Goal: Check status

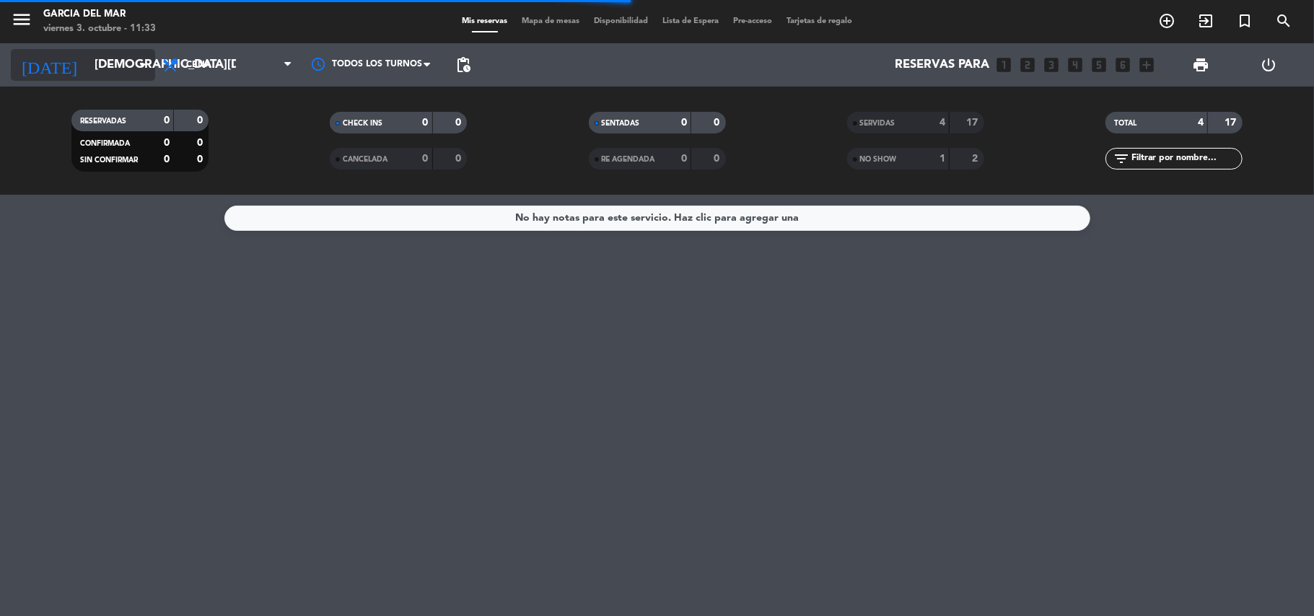
click at [87, 61] on input "[DEMOGRAPHIC_DATA][DATE]" at bounding box center [165, 65] width 156 height 28
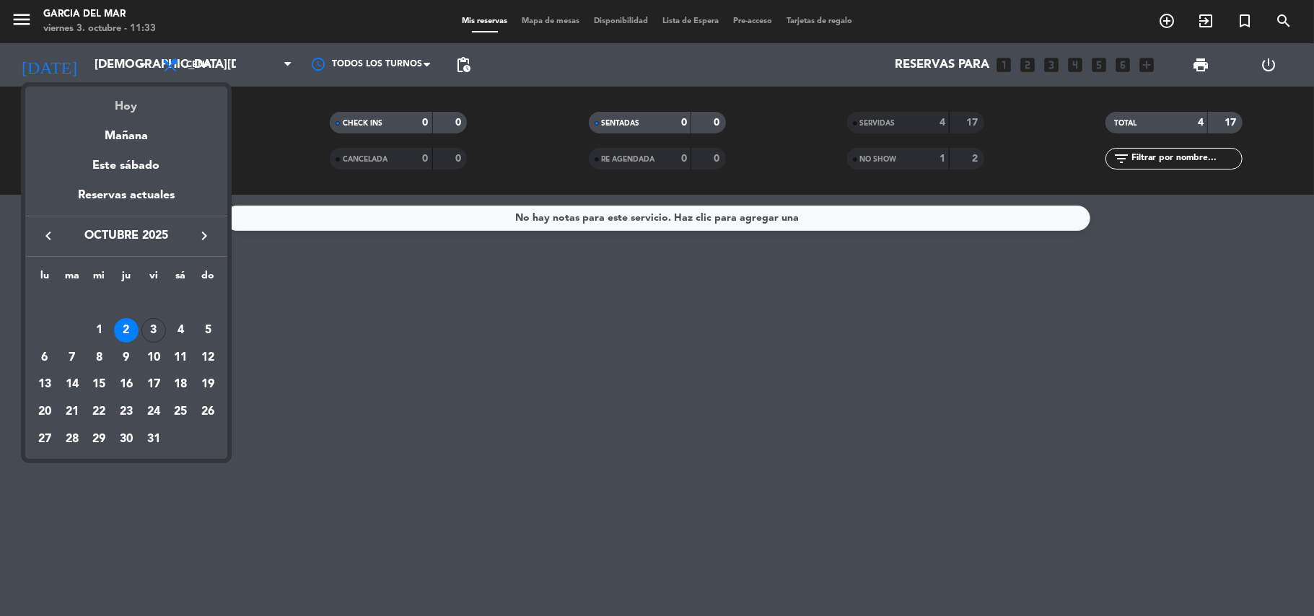
click at [131, 102] on div "Hoy" at bounding box center [126, 102] width 202 height 30
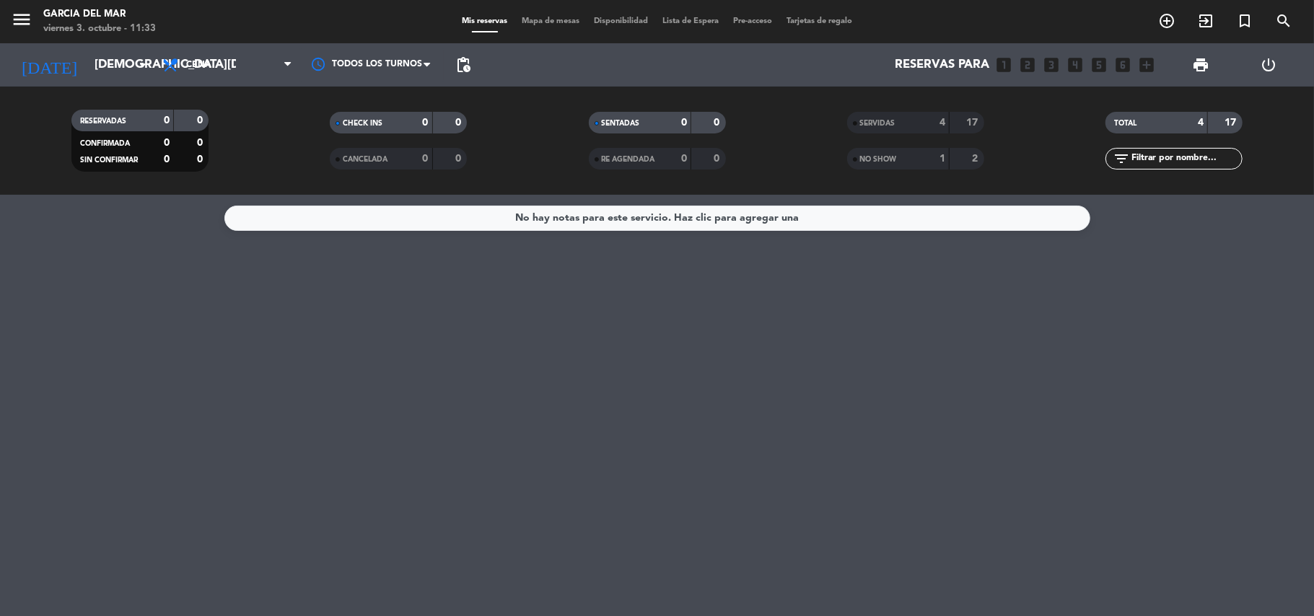
type input "[DATE]"
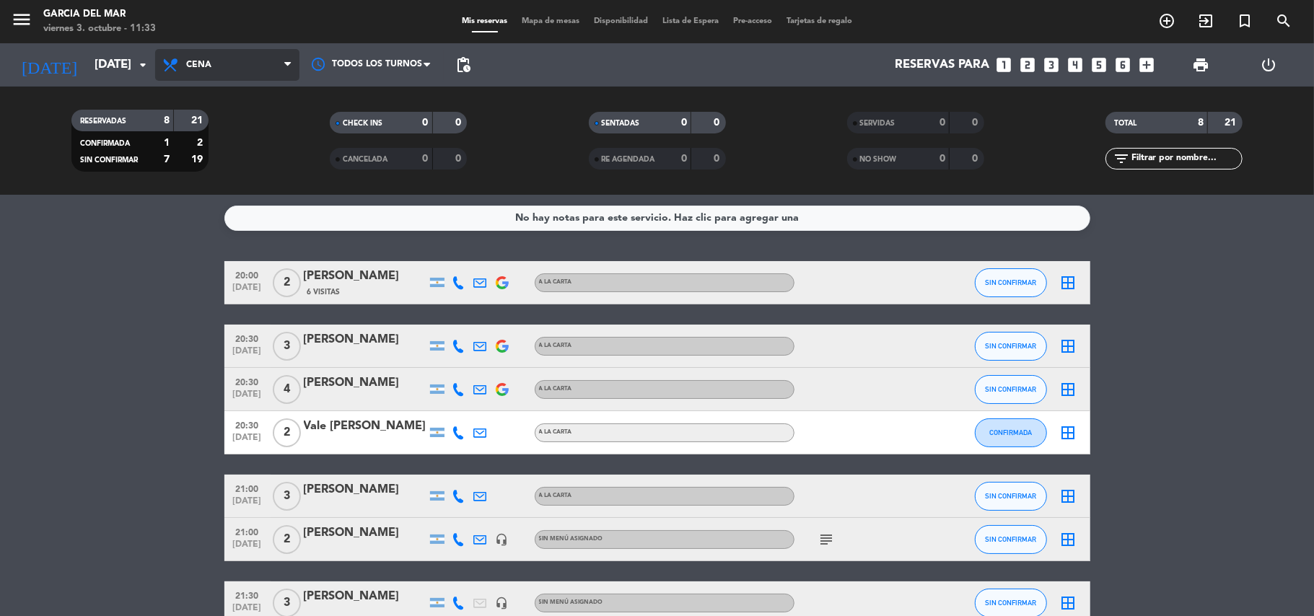
click at [209, 70] on span "Cena" at bounding box center [227, 65] width 144 height 32
click at [221, 160] on div "menu [PERSON_NAME] del [PERSON_NAME][DATE] 3. octubre - 11:33 Mis reservas Mapa…" at bounding box center [657, 97] width 1314 height 195
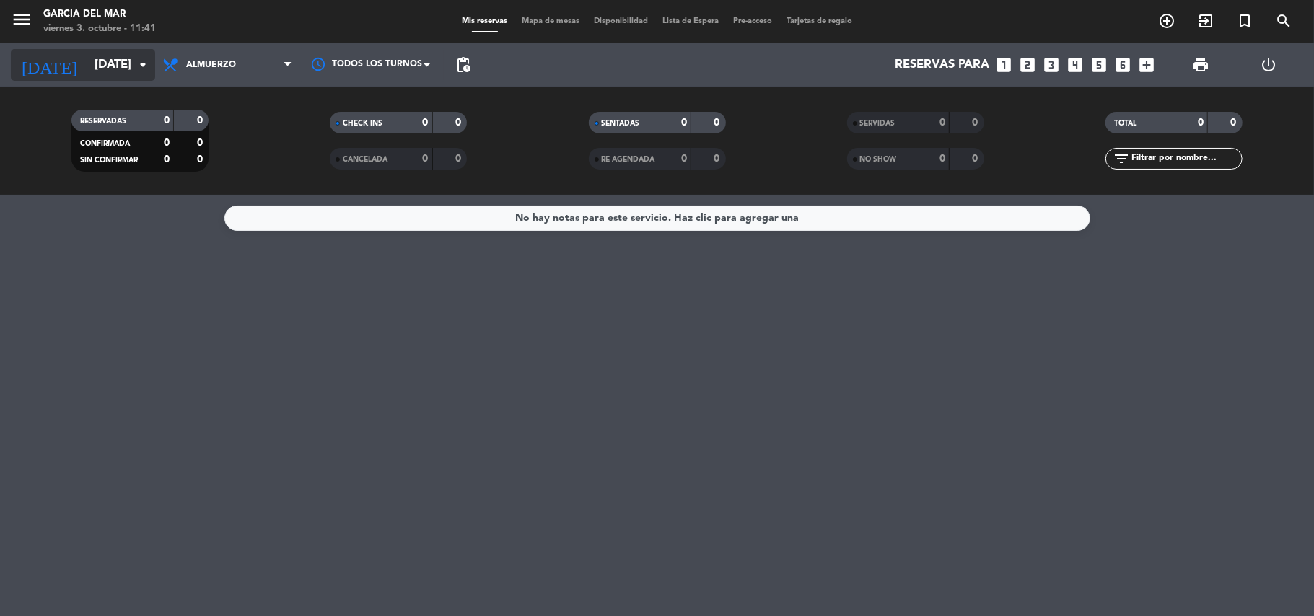
click at [110, 58] on input "[DATE]" at bounding box center [165, 65] width 156 height 28
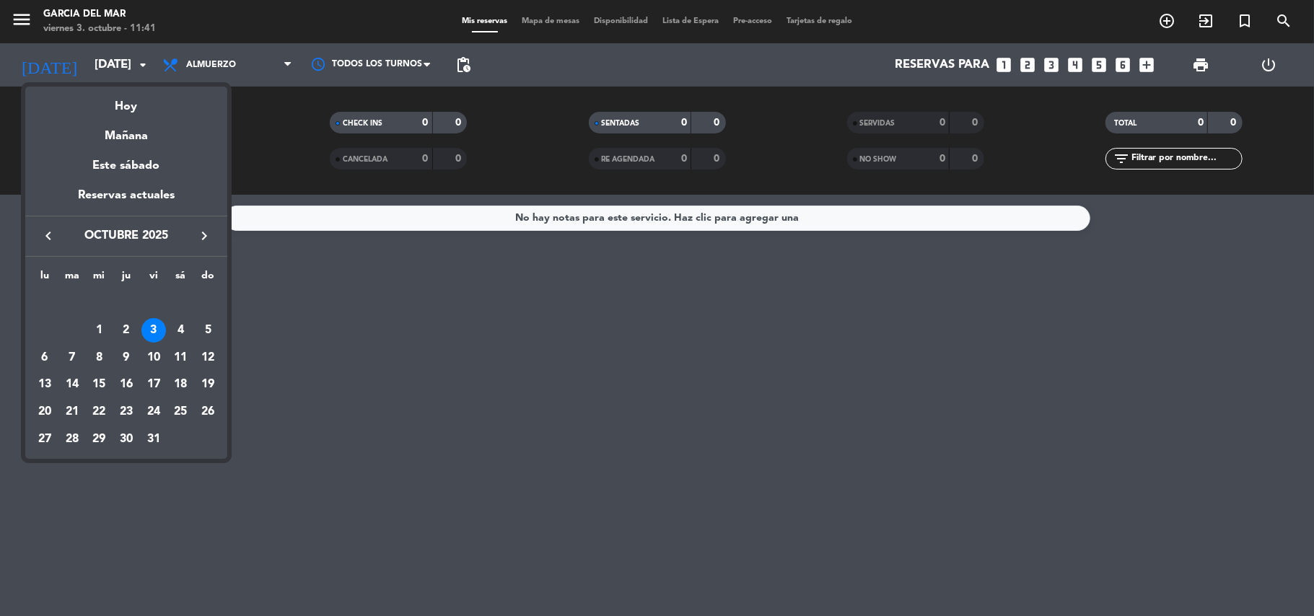
click at [257, 58] on div at bounding box center [657, 308] width 1314 height 616
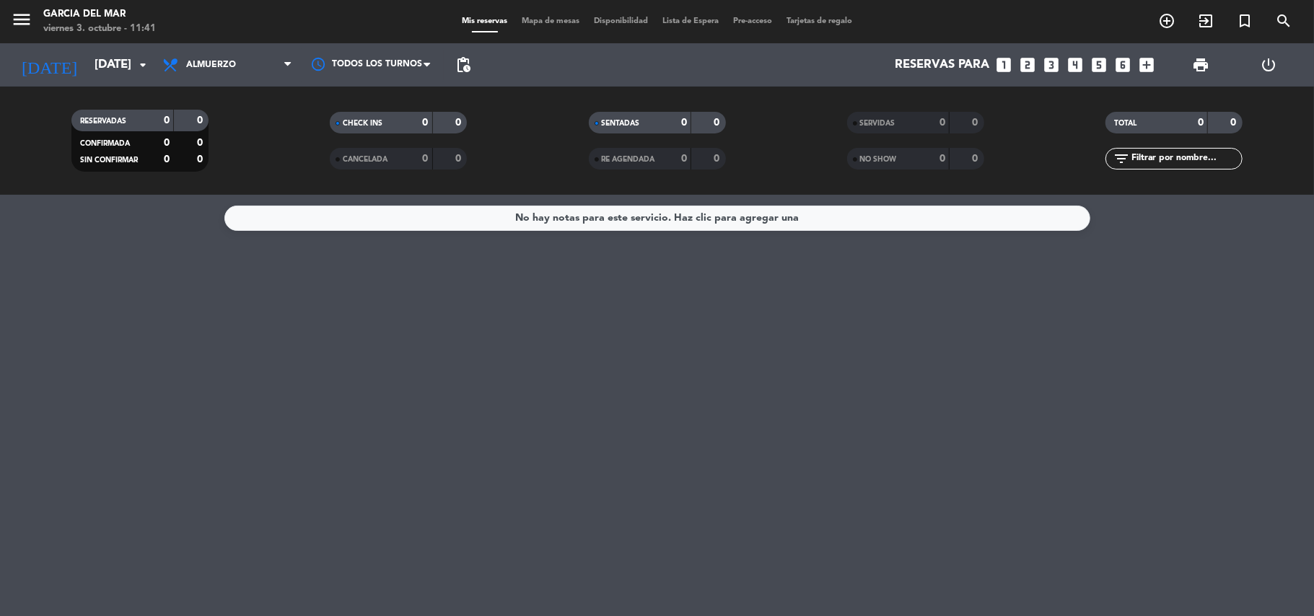
click at [257, 58] on span "Almuerzo" at bounding box center [227, 65] width 144 height 32
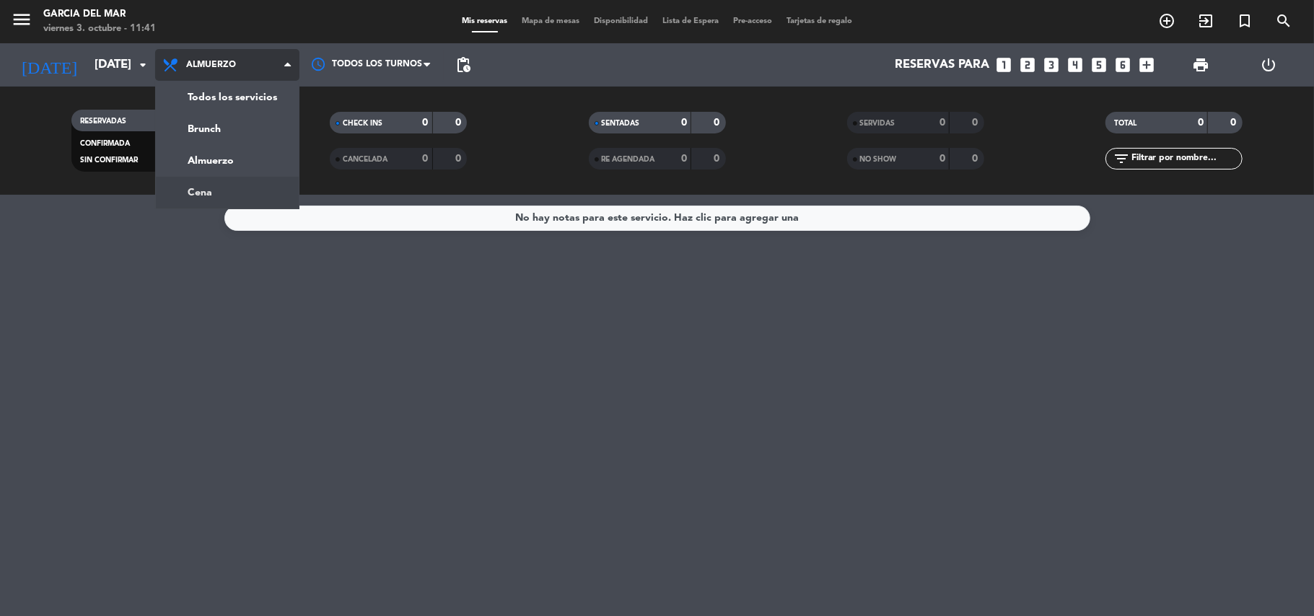
click at [211, 196] on ng-component "menu [PERSON_NAME] del [PERSON_NAME][DATE] 3. octubre - 11:41 Mis reservas Mapa…" at bounding box center [657, 308] width 1314 height 616
